Goal: Task Accomplishment & Management: Use online tool/utility

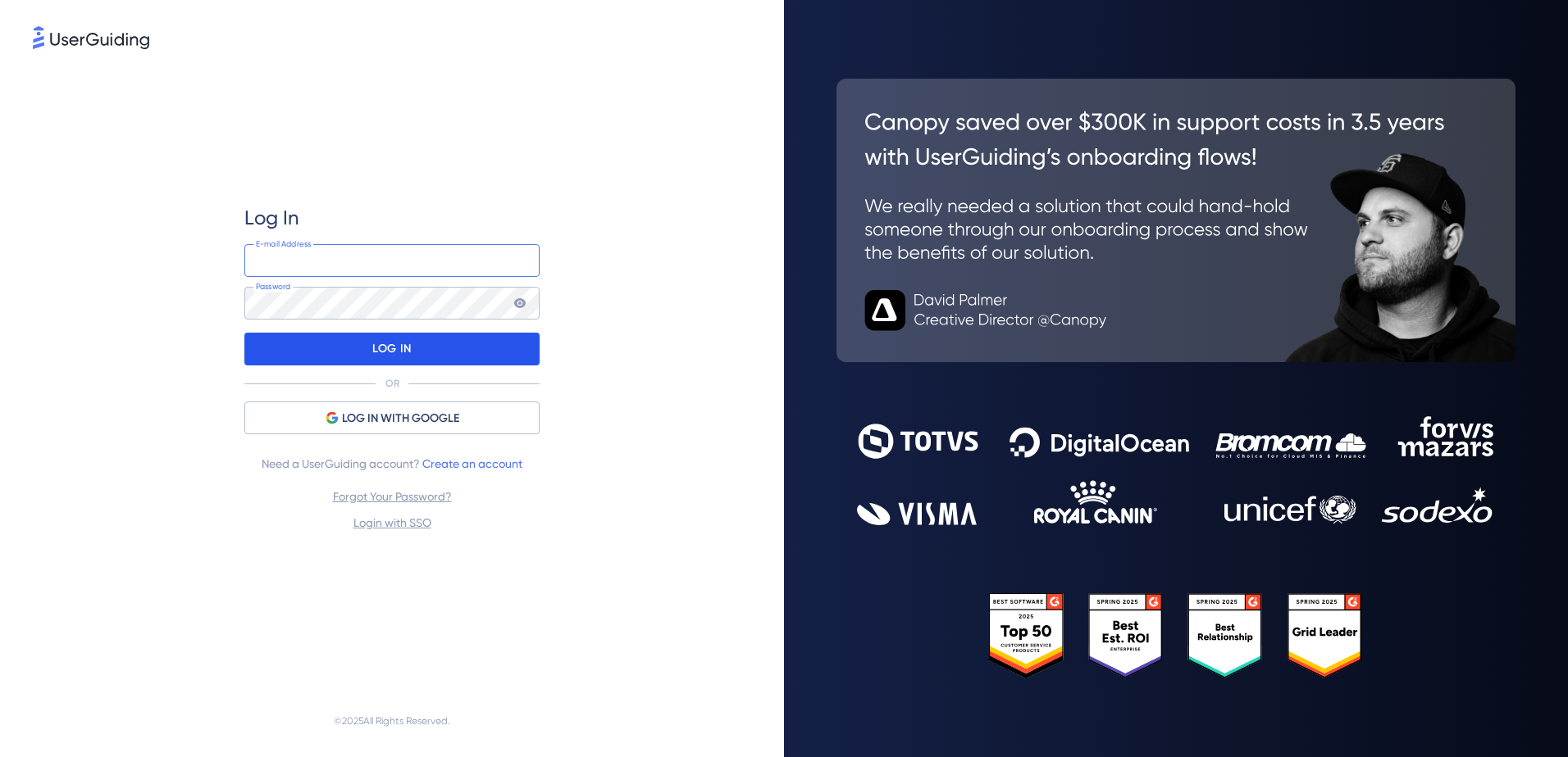
type input "[EMAIL_ADDRESS][DOMAIN_NAME]"
click at [266, 358] on div "LOG IN" at bounding box center [392, 349] width 295 height 33
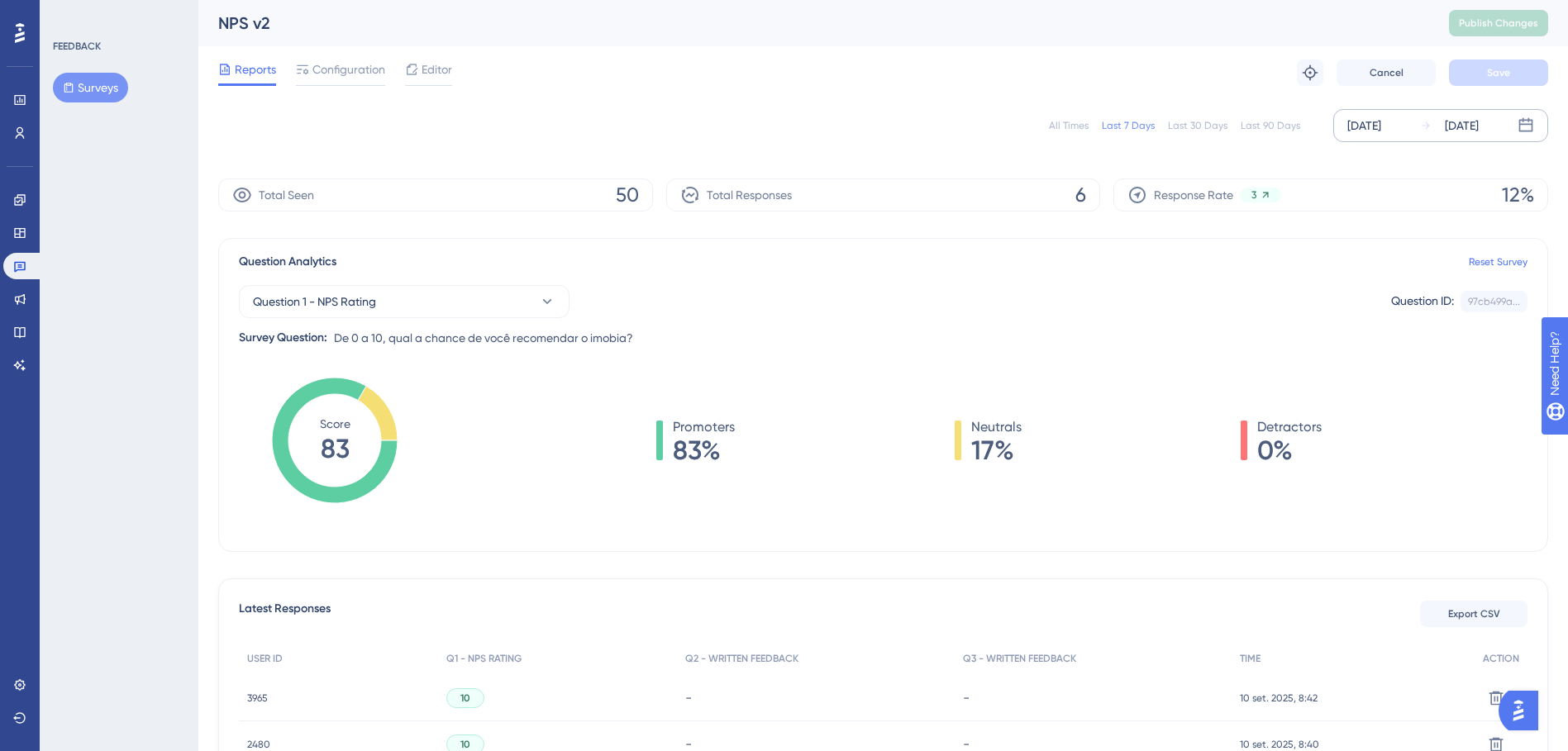
click at [1478, 121] on div "[DATE]" at bounding box center [1461, 125] width 34 height 20
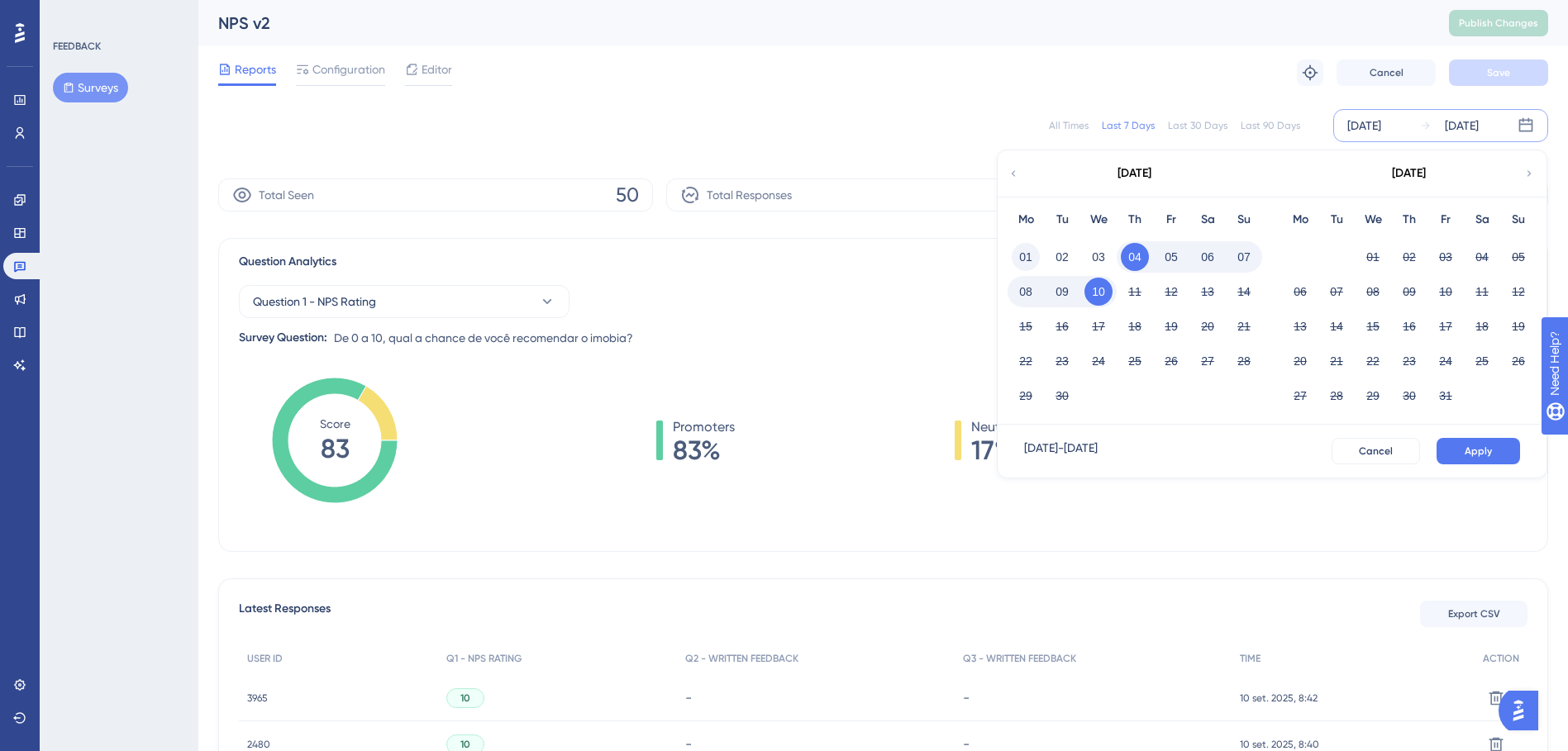
click at [1024, 253] on button "01" at bounding box center [1025, 257] width 28 height 28
click at [1480, 448] on span "Apply" at bounding box center [1478, 451] width 28 height 13
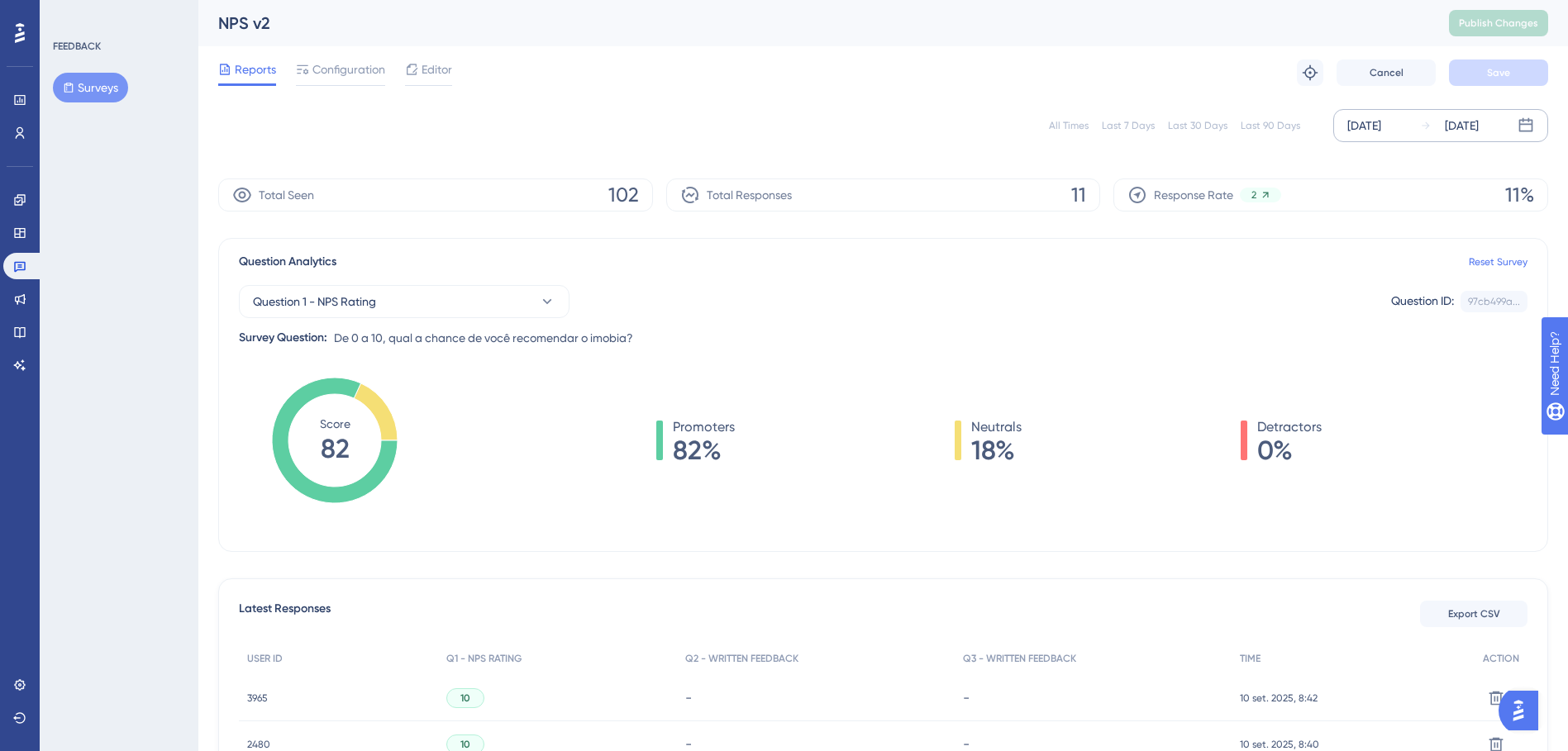
click at [1264, 122] on div "Last 90 Days" at bounding box center [1270, 125] width 60 height 13
click at [1076, 120] on div "All Times" at bounding box center [1069, 125] width 40 height 13
click at [1140, 125] on div "Last 7 Days" at bounding box center [1127, 125] width 53 height 13
click at [1071, 123] on div "All Times" at bounding box center [1069, 125] width 40 height 13
click at [1261, 122] on div "Last 90 Days" at bounding box center [1270, 125] width 60 height 13
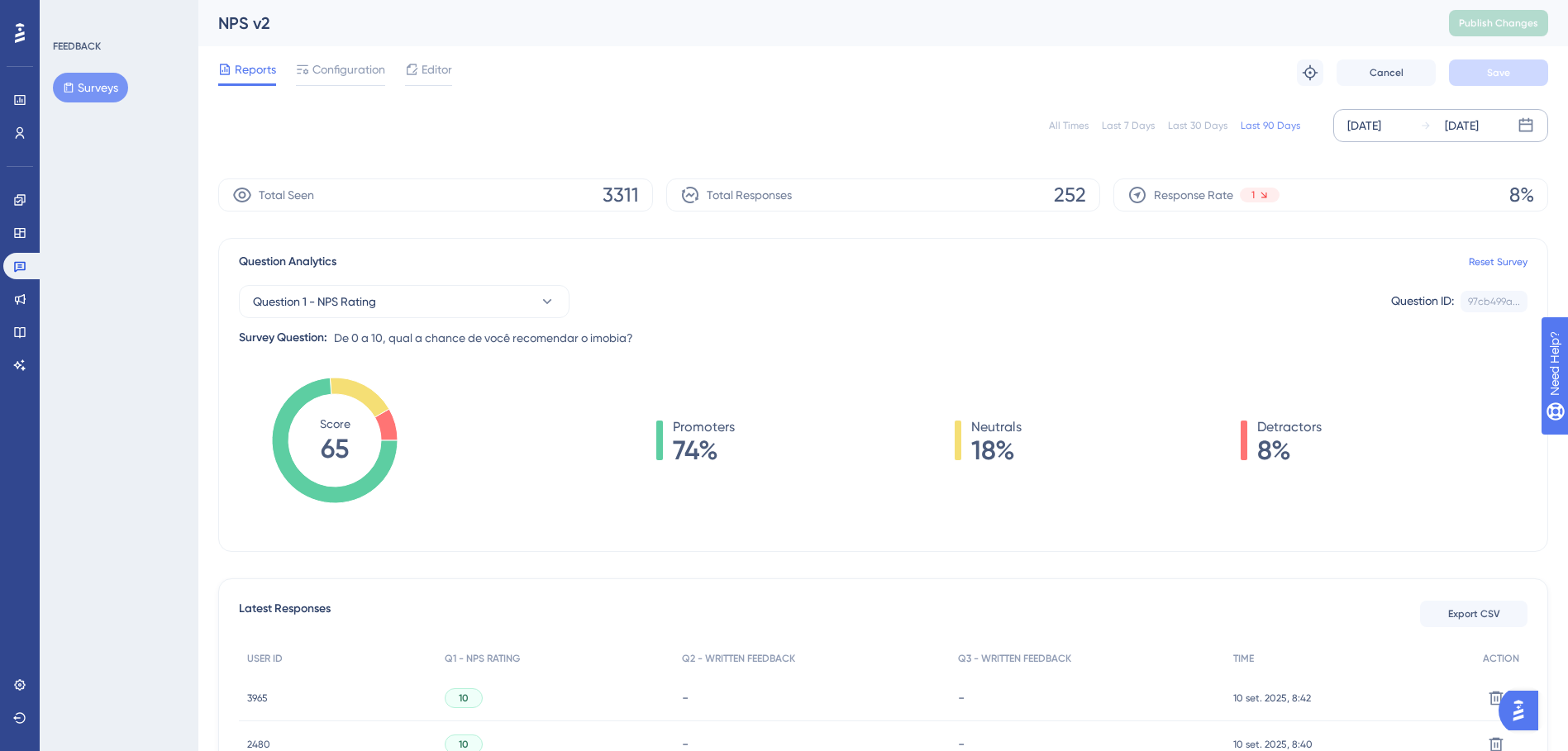
click at [1136, 128] on div "Last 7 Days" at bounding box center [1127, 125] width 53 height 13
click at [1381, 134] on div "[DATE]" at bounding box center [1364, 125] width 34 height 20
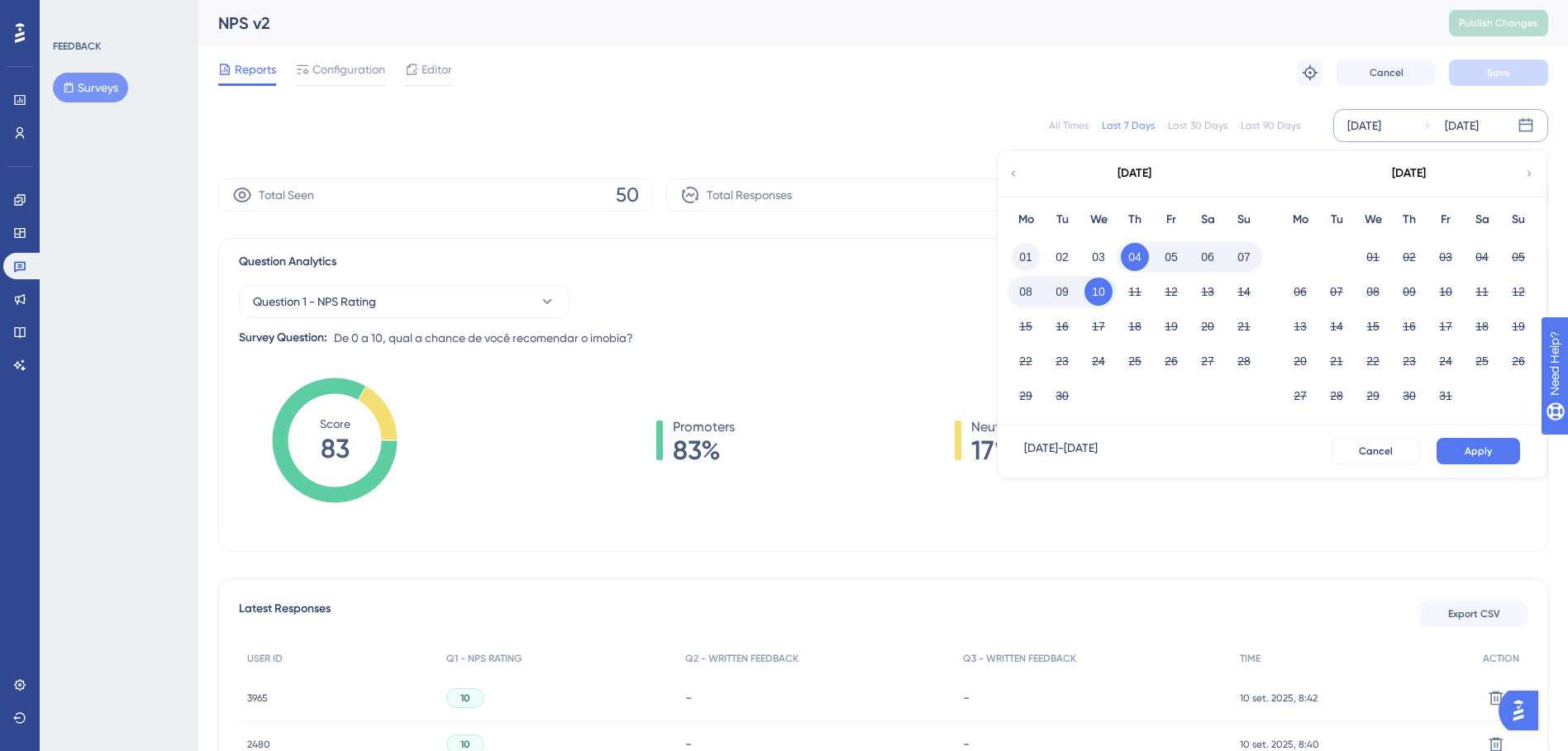
click at [1024, 265] on button "01" at bounding box center [1025, 257] width 28 height 28
click at [1474, 446] on span "Apply" at bounding box center [1478, 451] width 28 height 13
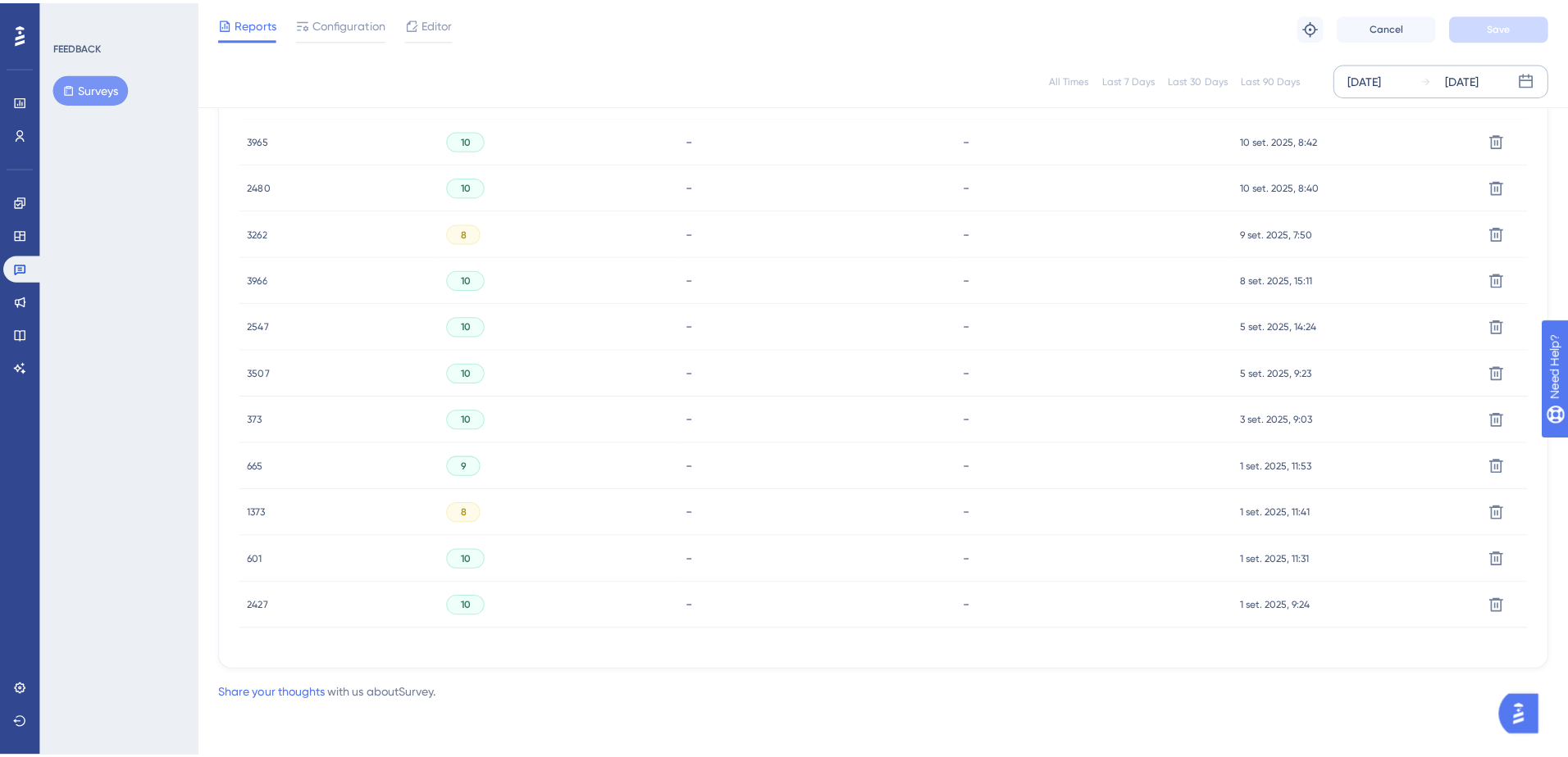
scroll to position [139, 0]
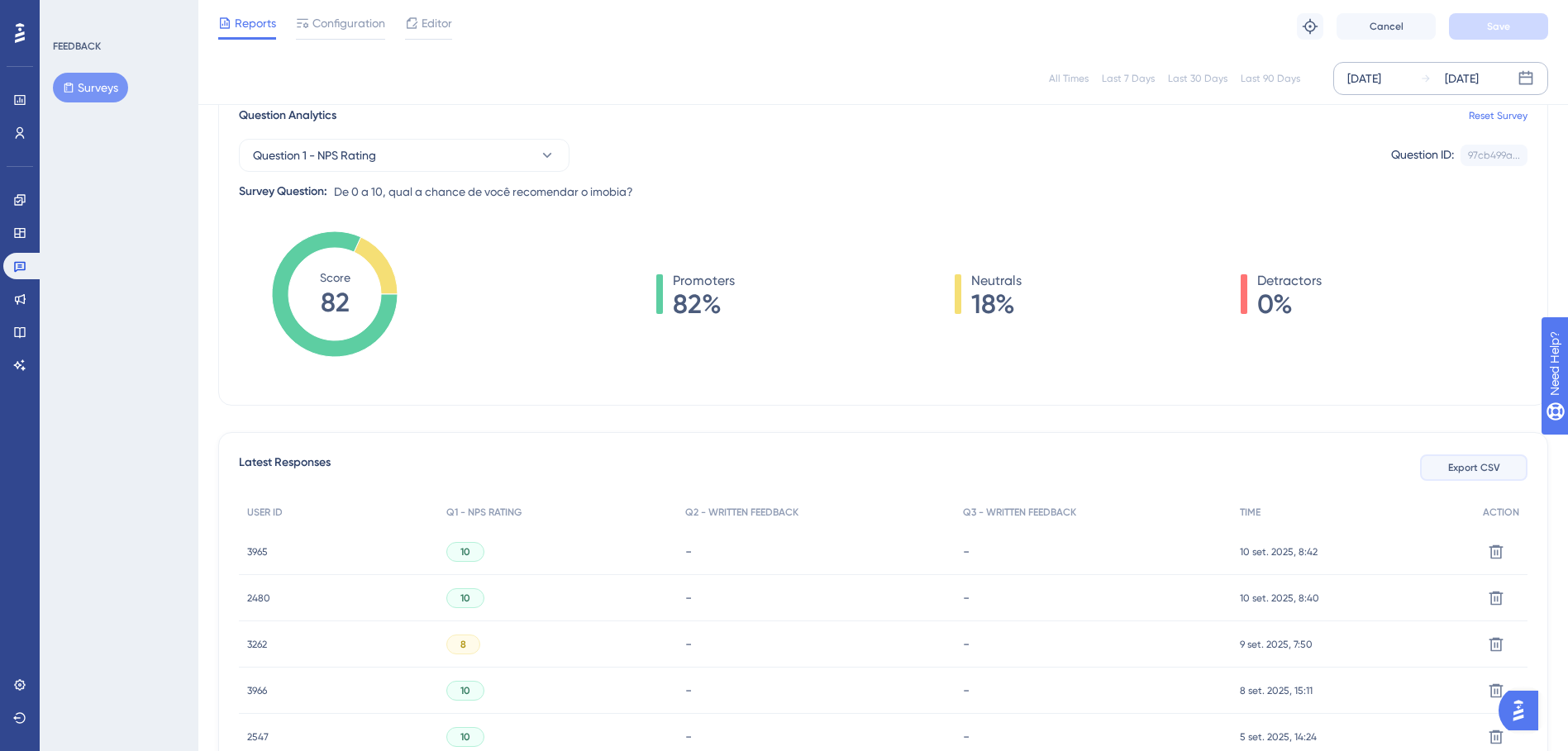
click at [1461, 473] on span "Export CSV" at bounding box center [1474, 467] width 52 height 13
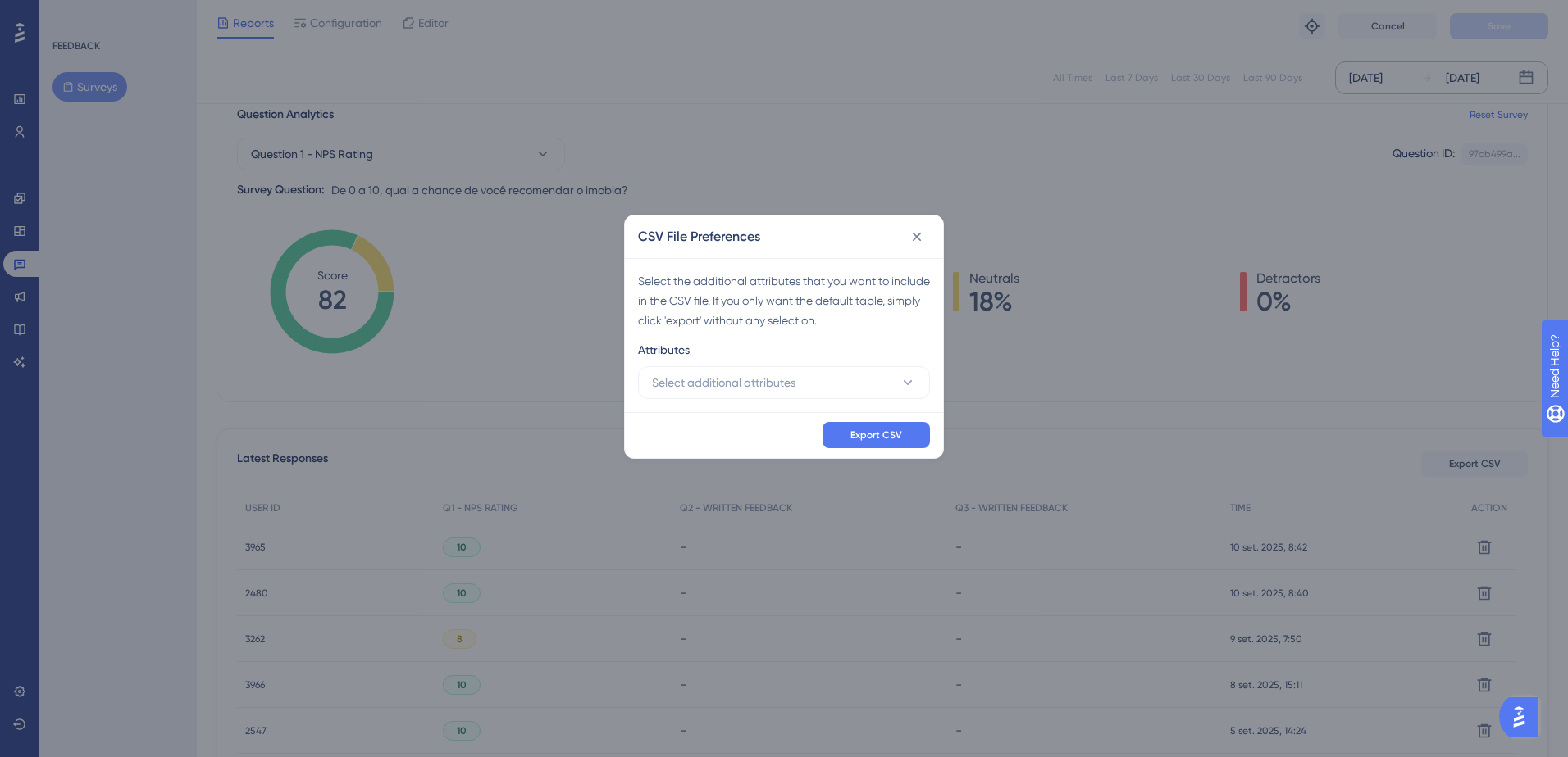
click at [757, 403] on div "Select the additional attributes that you want to include in the CSV file. If y…" at bounding box center [784, 335] width 318 height 154
click at [758, 387] on span "Select additional attributes" at bounding box center [724, 382] width 144 height 20
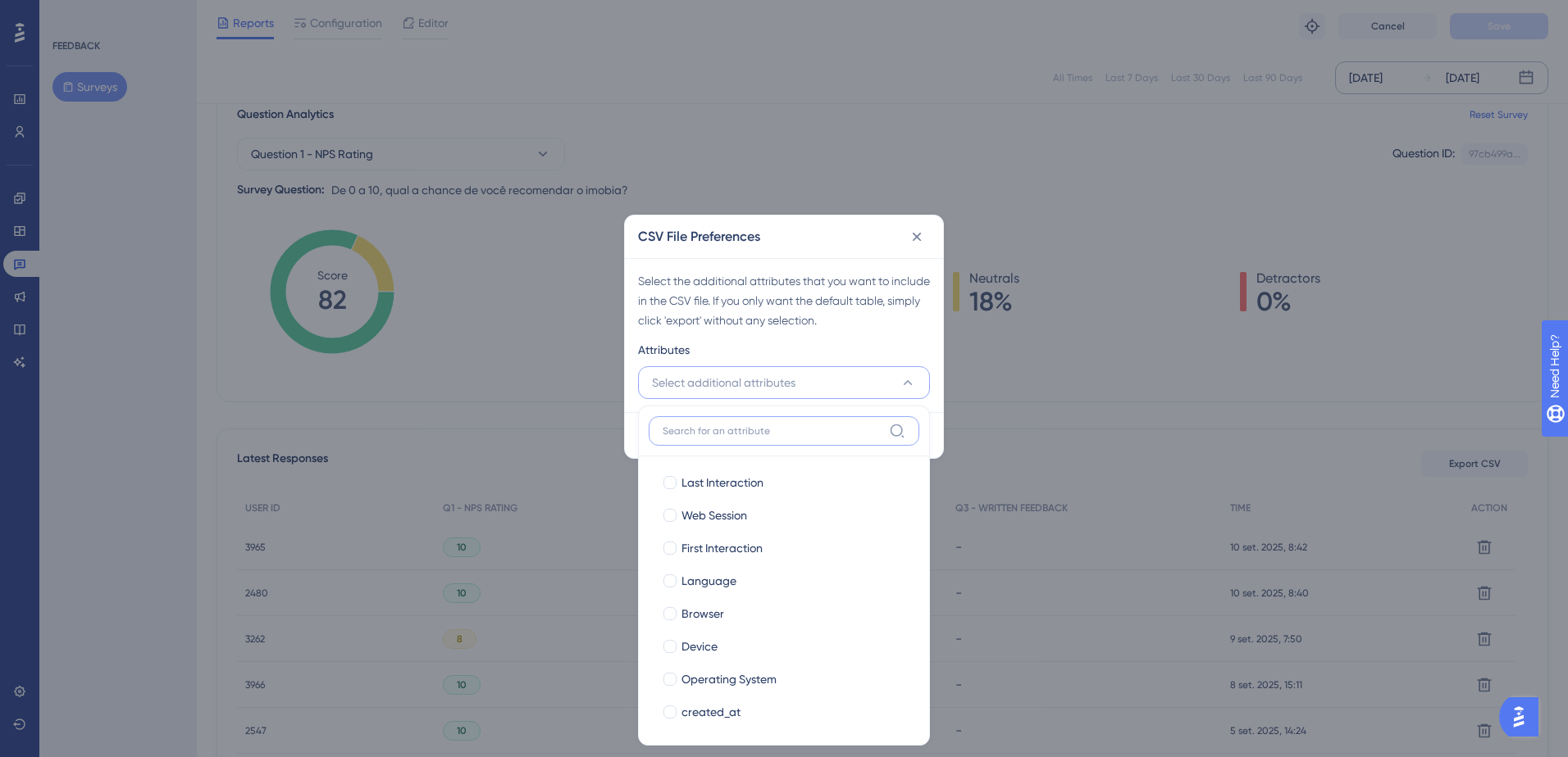
click at [746, 427] on input at bounding box center [772, 430] width 220 height 13
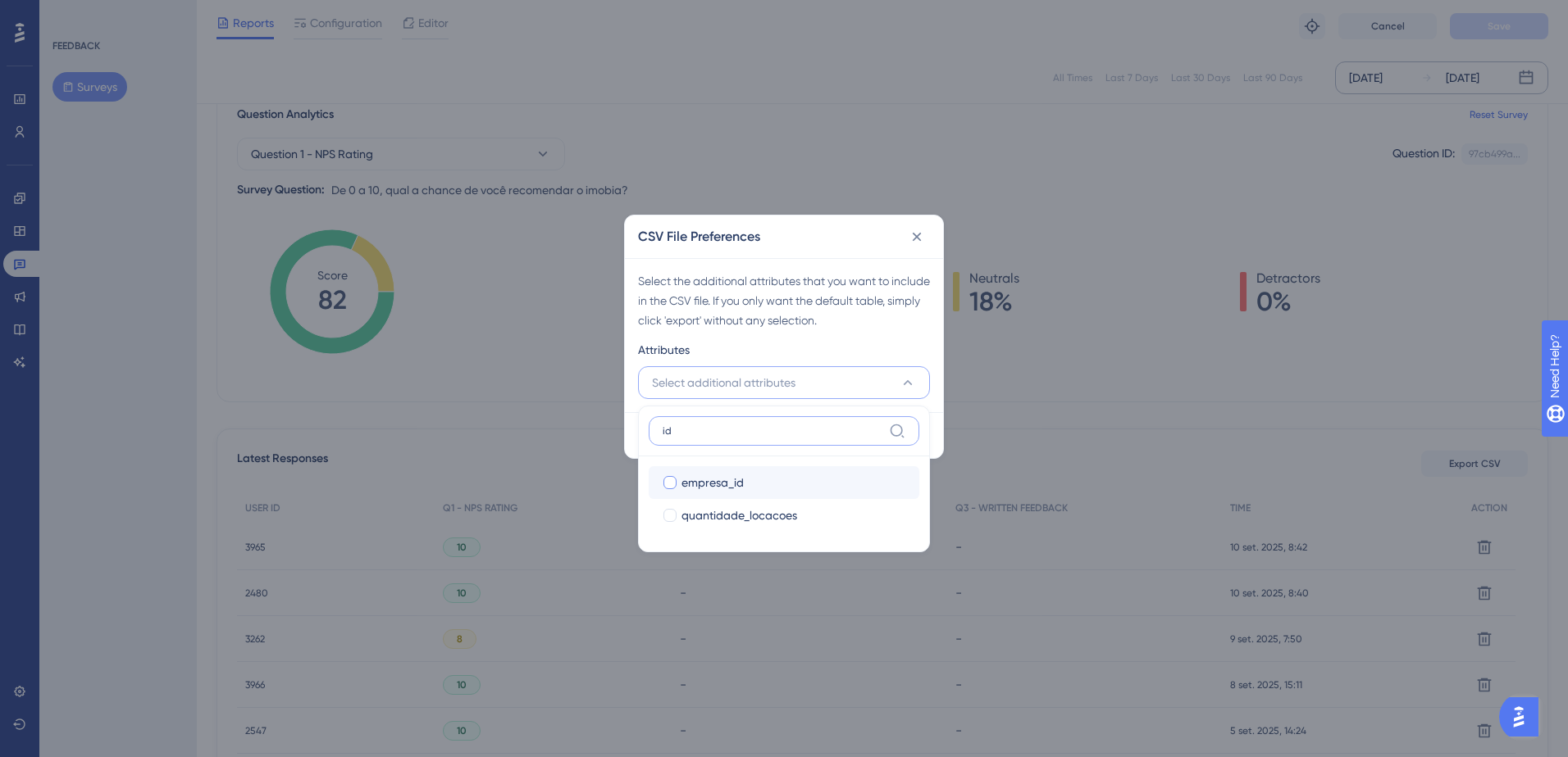
type input "id"
click at [736, 477] on span "empresa_id" at bounding box center [712, 482] width 62 height 20
checkbox input "true"
click at [698, 424] on input "id" at bounding box center [772, 430] width 220 height 13
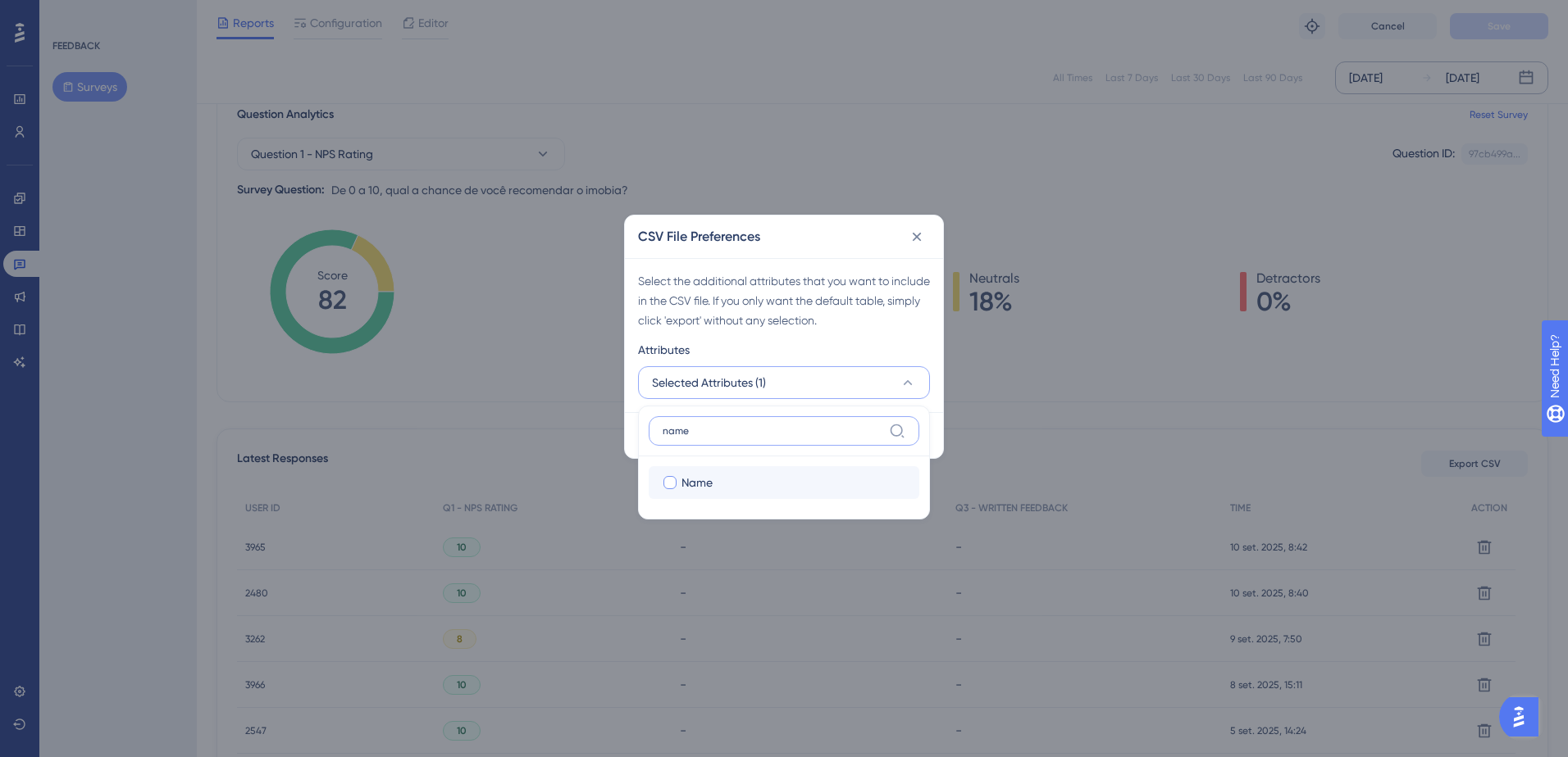
type input "name"
click at [678, 492] on label "Name" at bounding box center [784, 482] width 245 height 20
checkbox input "true"
click at [704, 432] on input "name" at bounding box center [772, 430] width 220 height 13
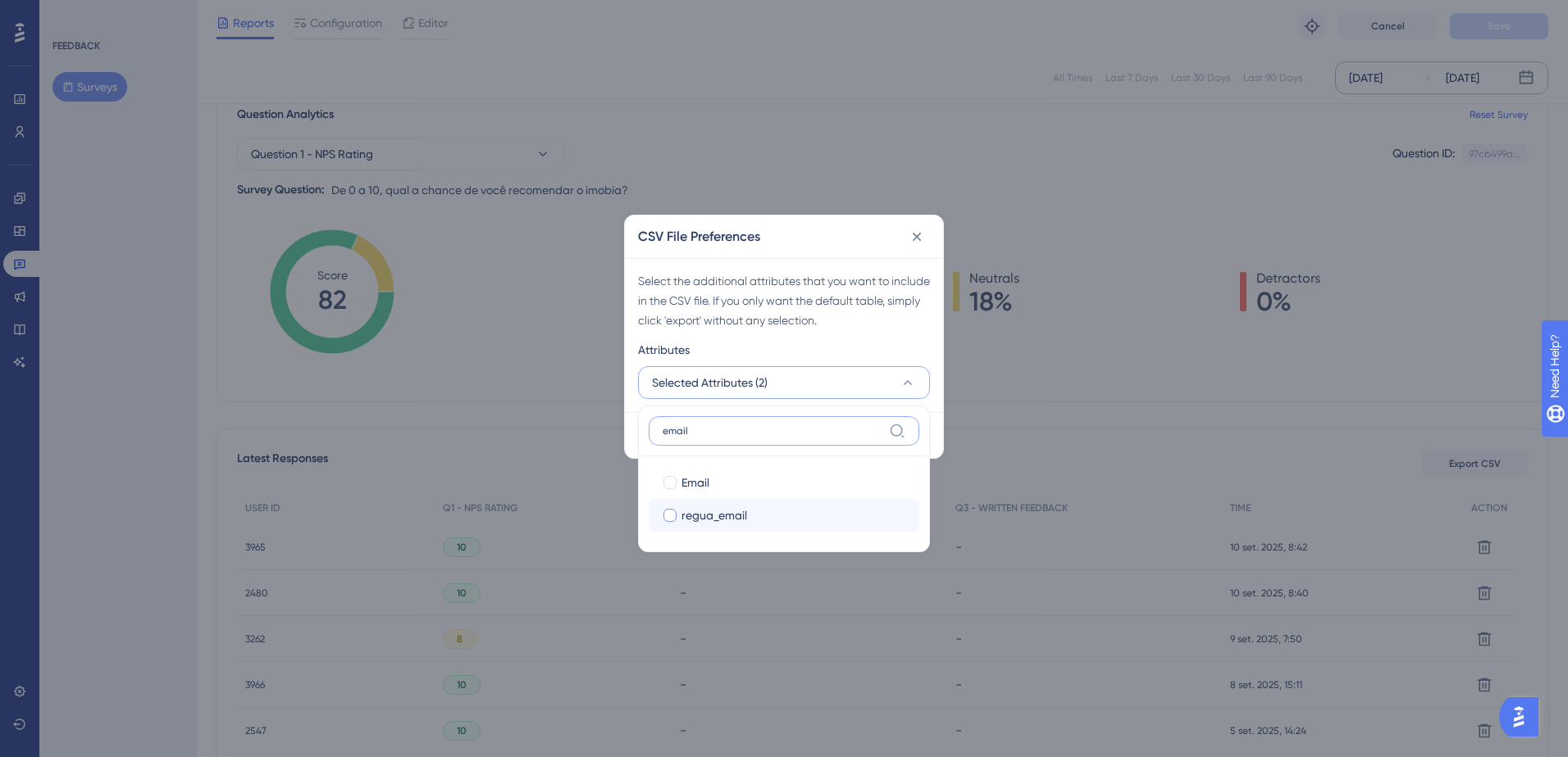
type input "email"
click at [743, 522] on span "regua_email" at bounding box center [714, 515] width 66 height 20
checkbox input "true"
click at [729, 439] on label "email" at bounding box center [784, 431] width 270 height 29
click at [729, 438] on input "email" at bounding box center [772, 430] width 220 height 13
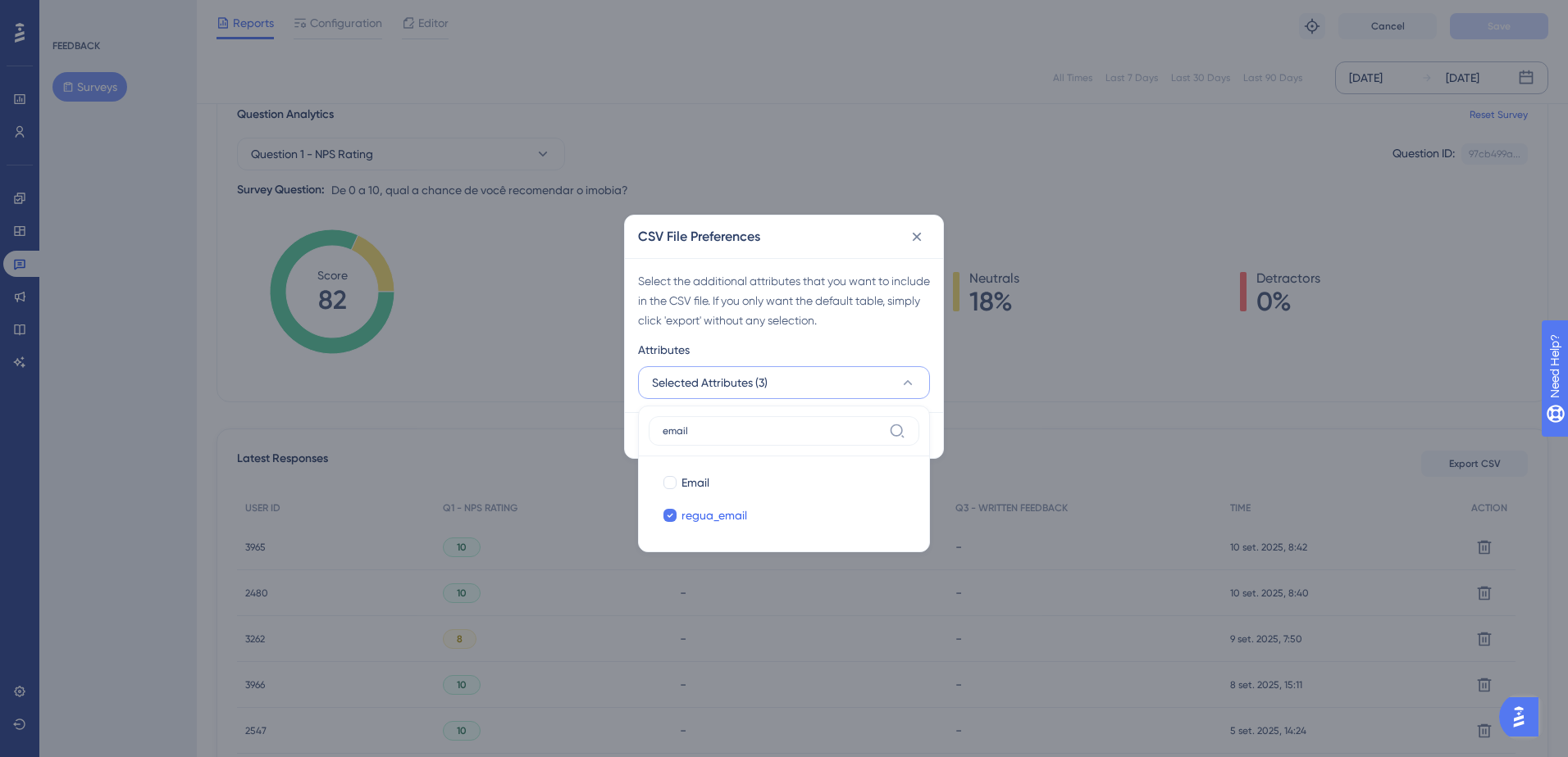
click at [729, 439] on label "email" at bounding box center [784, 431] width 270 height 29
click at [729, 438] on input "email" at bounding box center [772, 430] width 220 height 13
click at [729, 429] on input "email" at bounding box center [772, 430] width 220 height 13
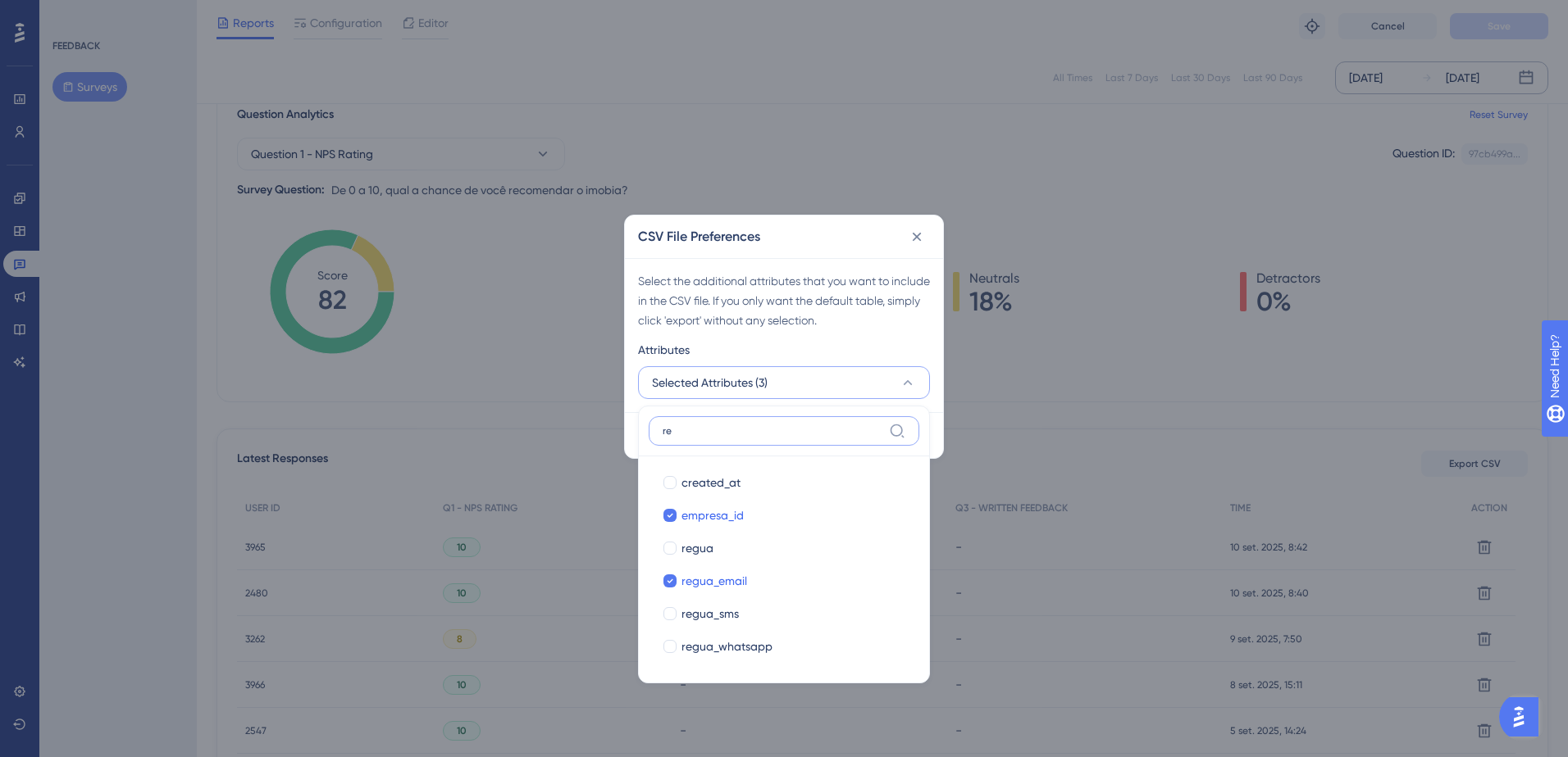
type input "r"
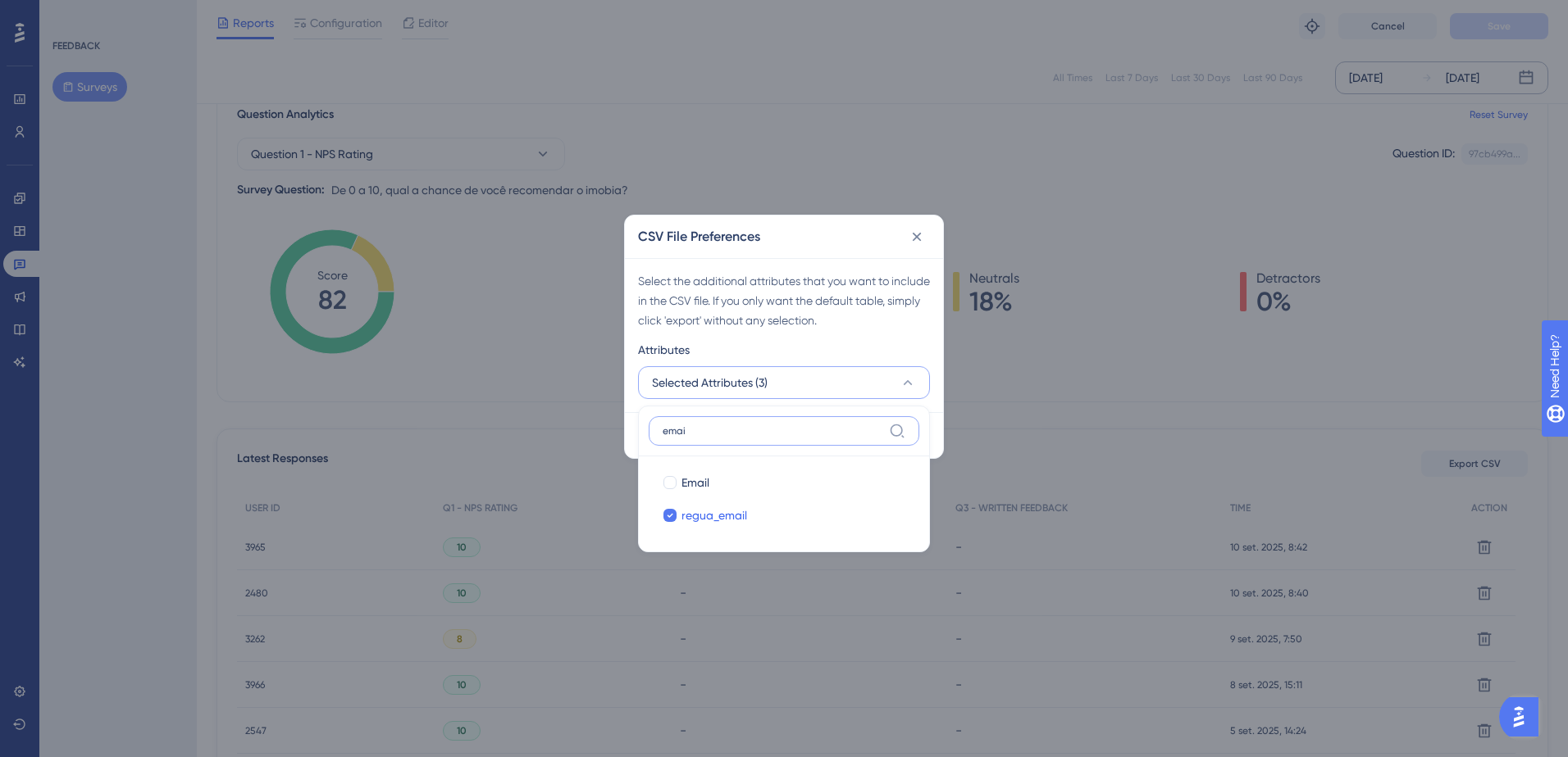
type input "email"
click at [666, 517] on div at bounding box center [669, 515] width 13 height 13
checkbox input "false"
click at [667, 482] on div at bounding box center [669, 482] width 13 height 13
checkbox input "true"
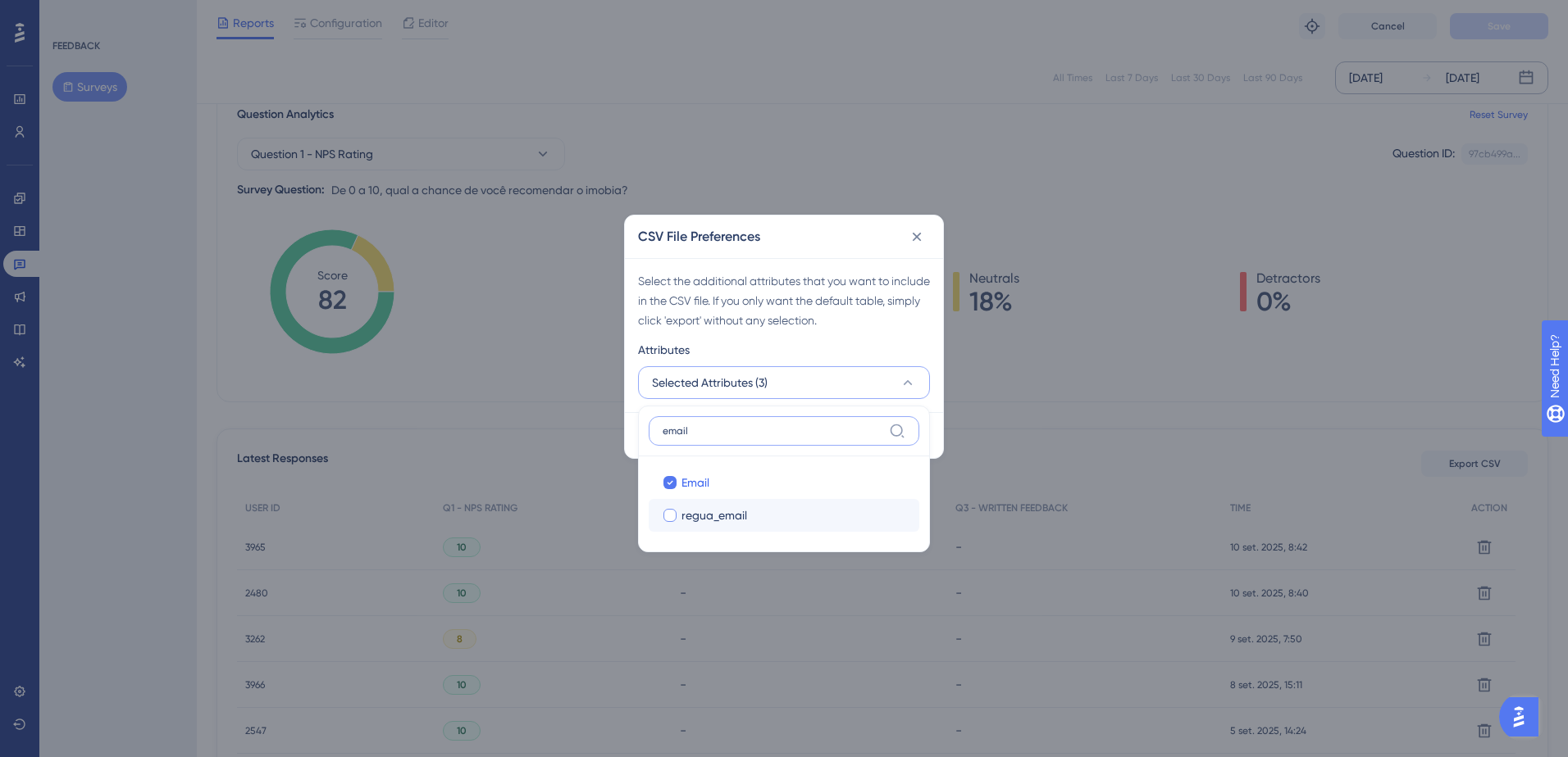
click at [697, 426] on input "email" at bounding box center [772, 430] width 220 height 13
click at [670, 518] on div at bounding box center [669, 515] width 13 height 13
checkbox input "true"
click at [712, 432] on input "email" at bounding box center [772, 430] width 220 height 13
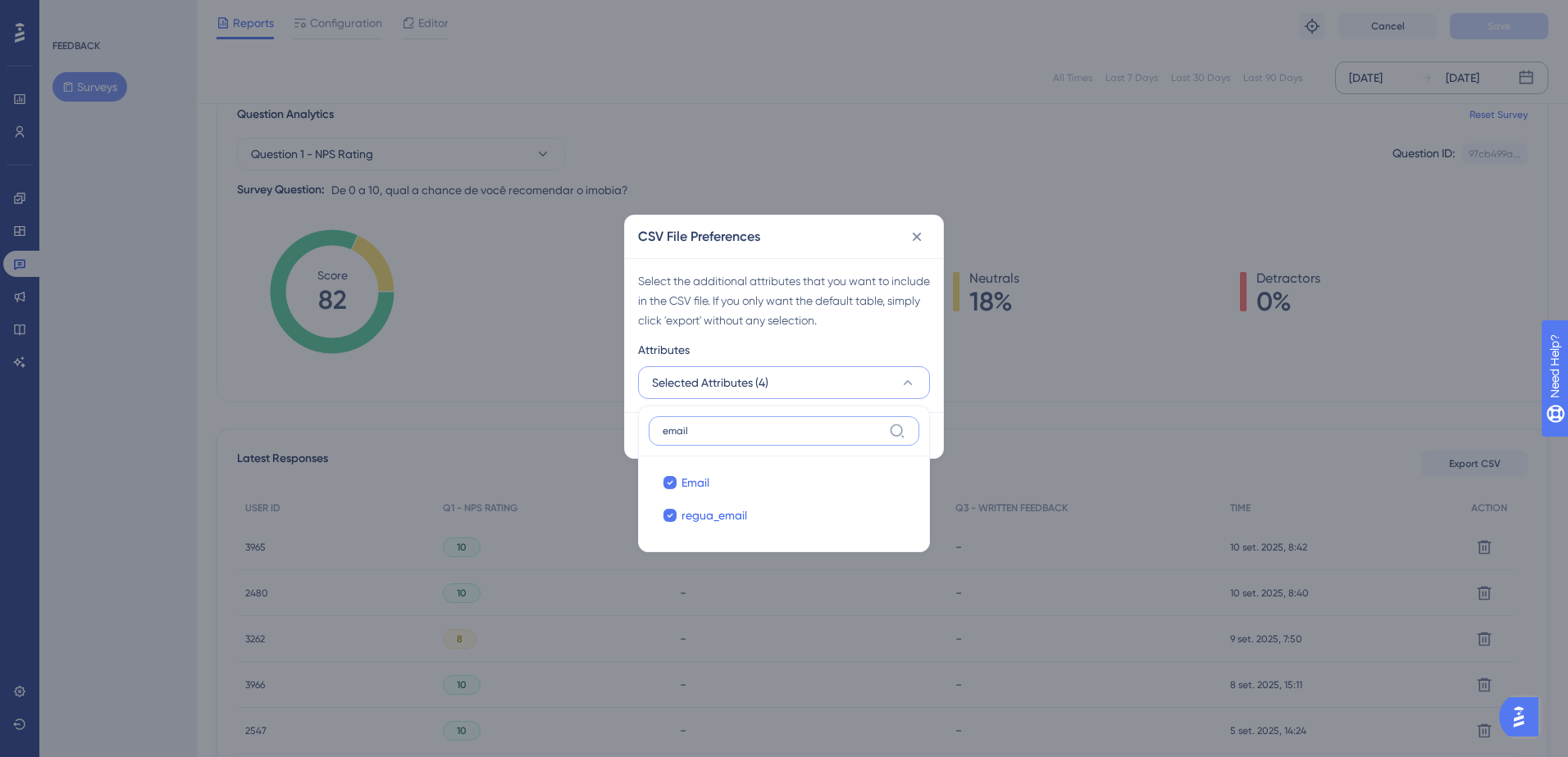
click at [712, 432] on input "email" at bounding box center [772, 430] width 220 height 13
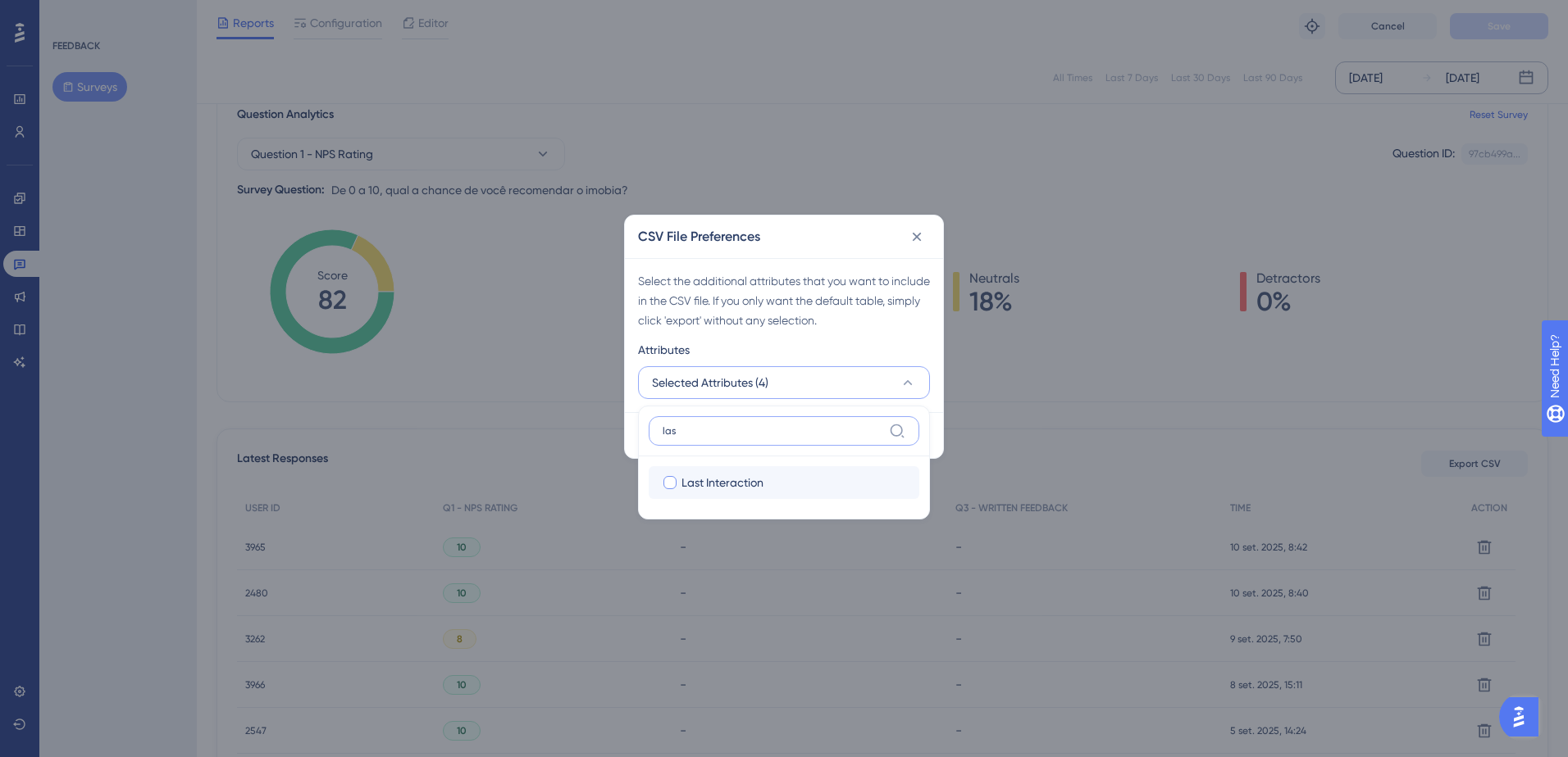
type input "las"
click at [710, 481] on span "Last Interaction" at bounding box center [722, 482] width 82 height 20
checkbox input "true"
click at [930, 428] on div "las Last Interaction Last Interaction" at bounding box center [784, 462] width 292 height 114
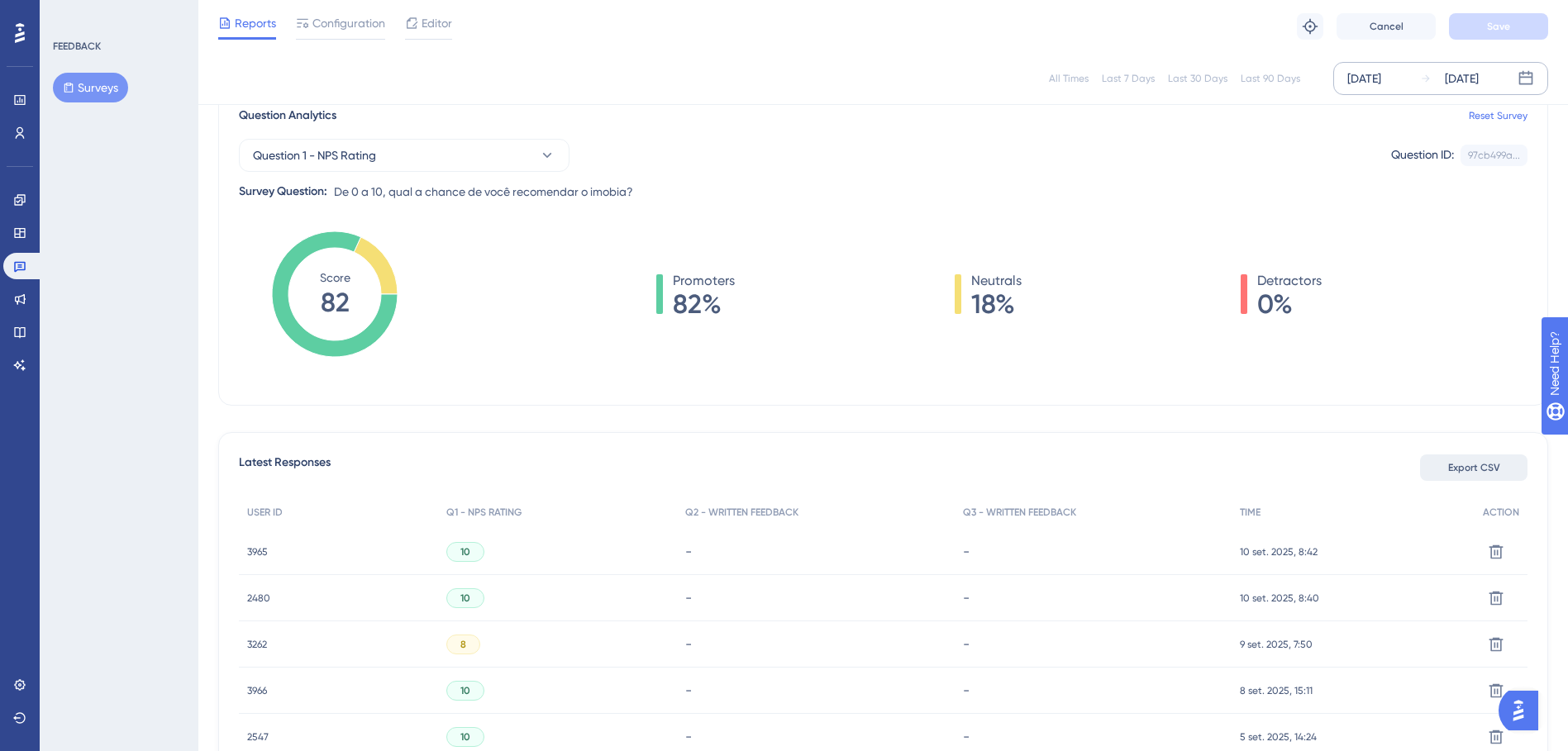
click at [1477, 472] on span "Export CSV" at bounding box center [1474, 467] width 52 height 13
